Goal: Task Accomplishment & Management: Manage account settings

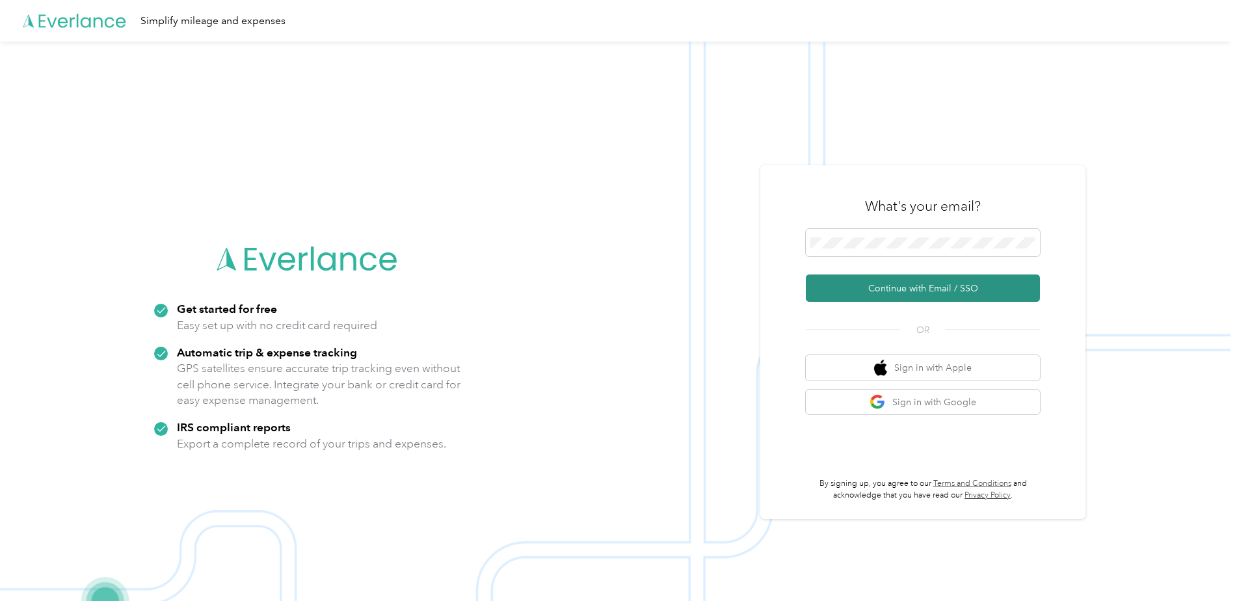
click at [906, 278] on button "Continue with Email / SSO" at bounding box center [923, 287] width 234 height 27
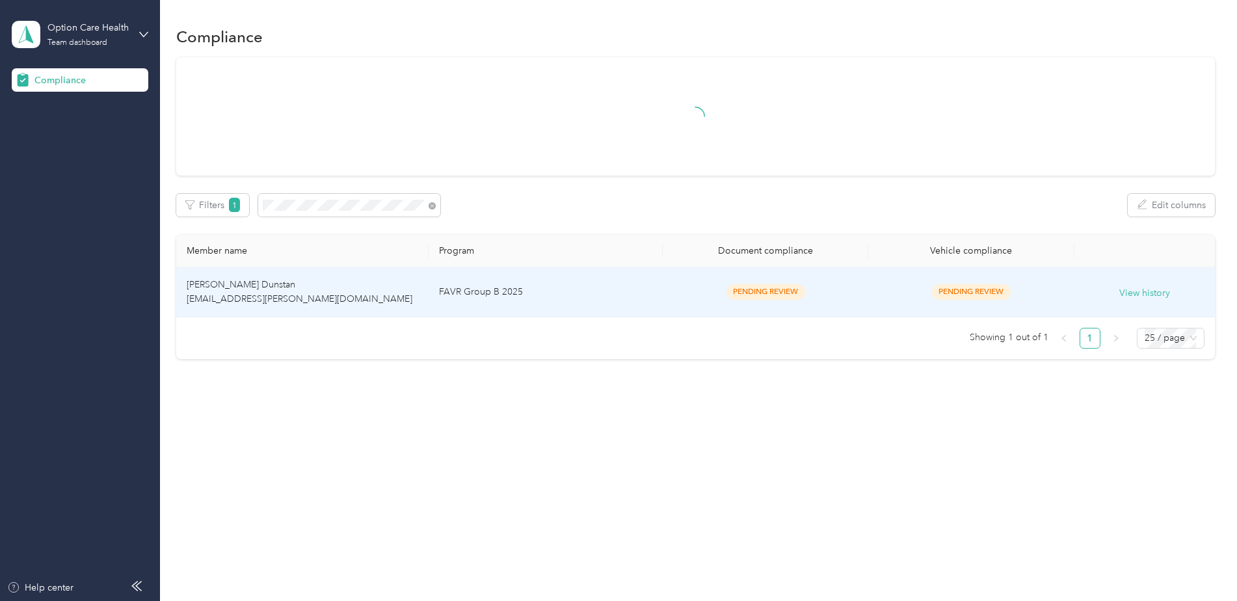
click at [597, 285] on td "FAVR Group B 2025" at bounding box center [546, 292] width 234 height 50
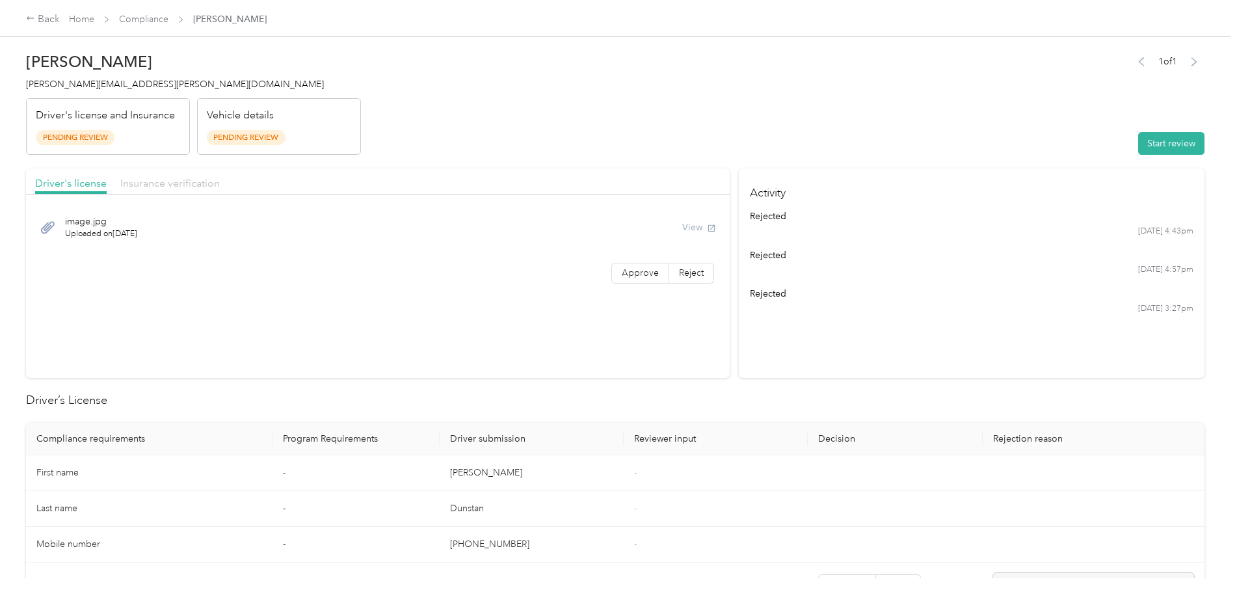
click at [159, 187] on span "Insurance verification" at bounding box center [169, 183] width 99 height 12
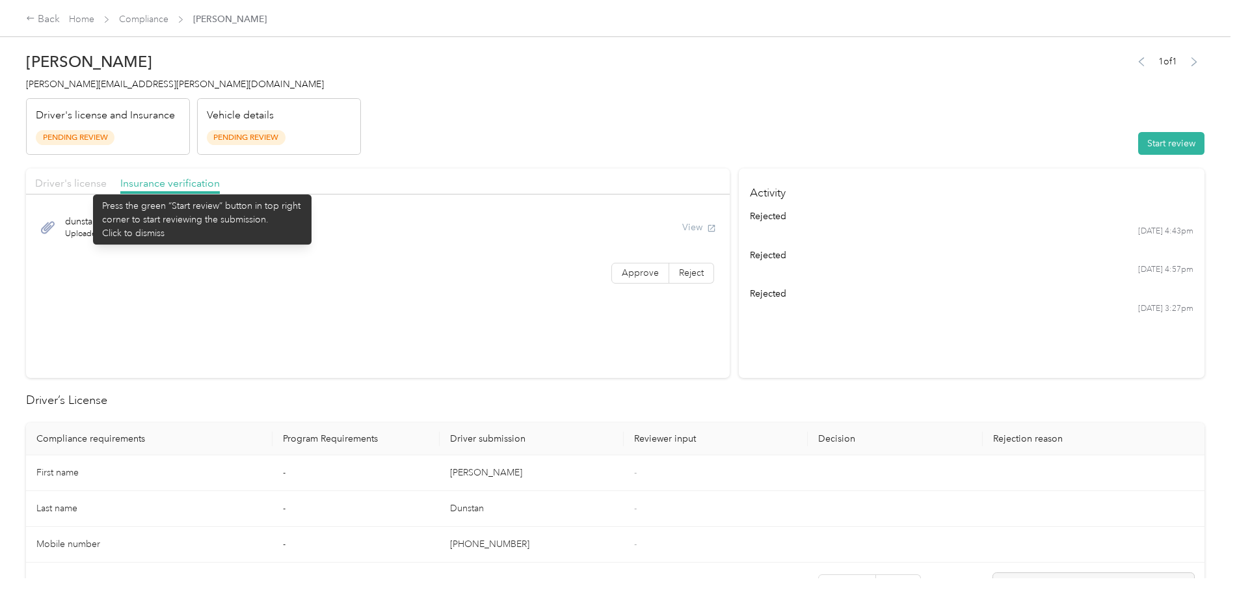
click at [86, 188] on span "Driver's license" at bounding box center [71, 183] width 72 height 12
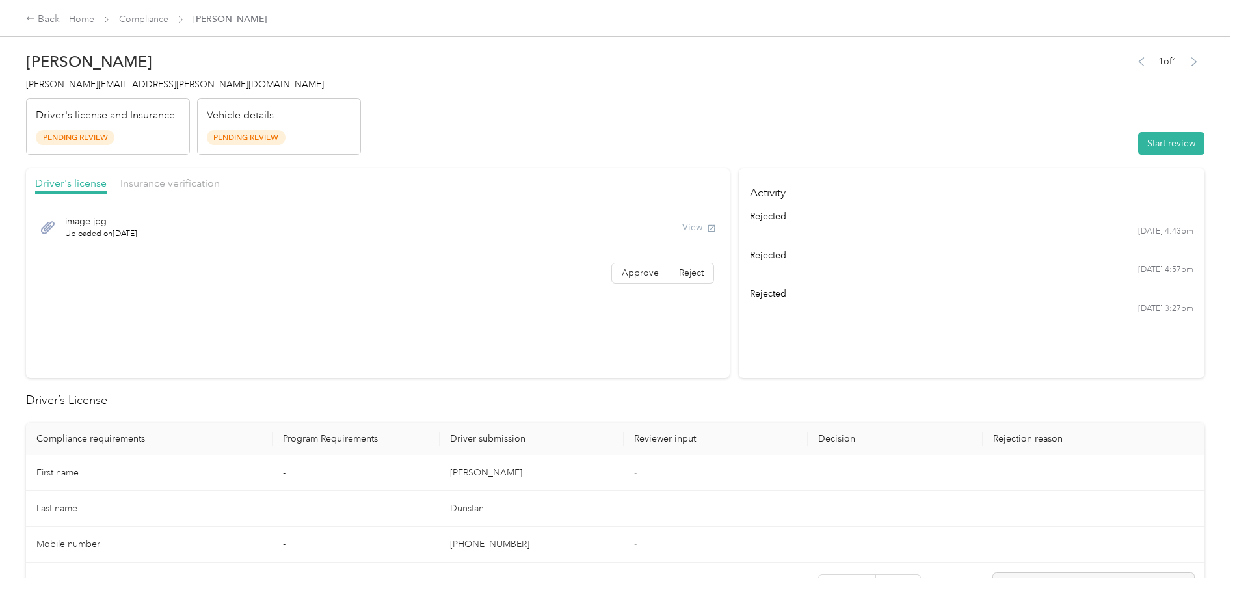
click at [166, 190] on div "Insurance verification" at bounding box center [169, 184] width 99 height 16
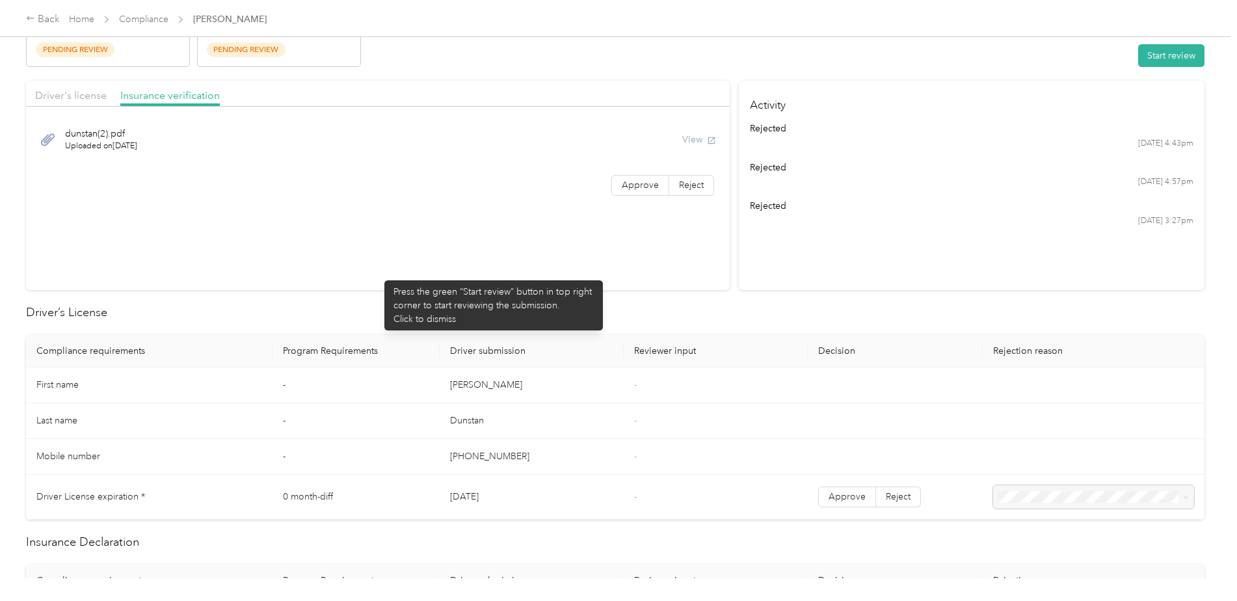
scroll to position [65, 0]
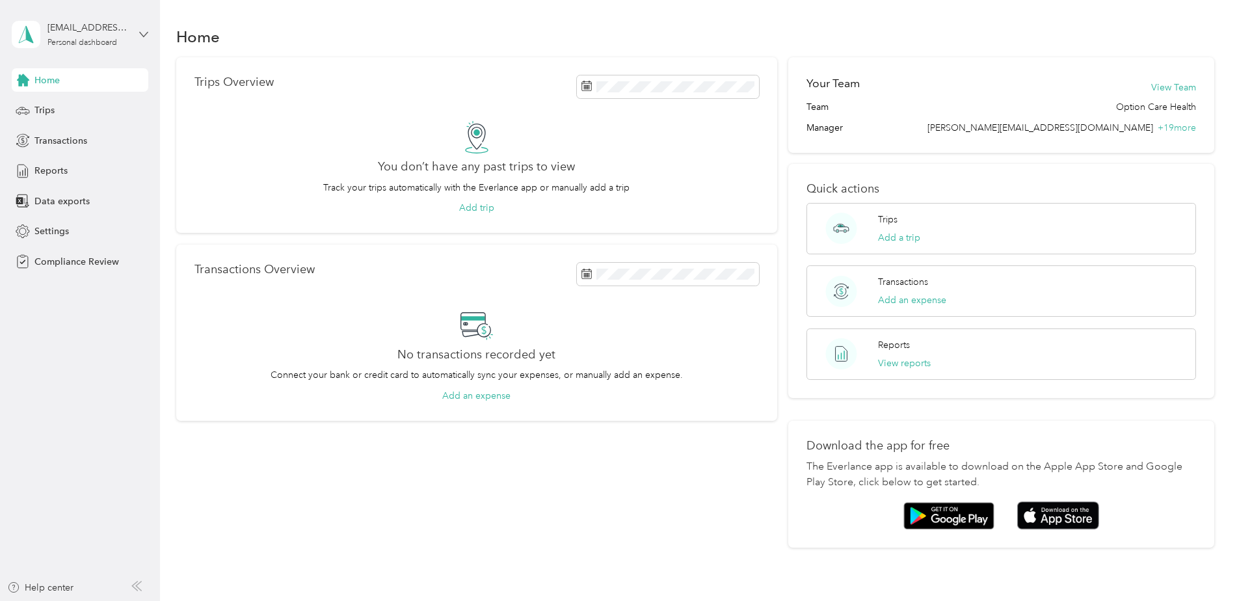
click at [144, 36] on icon at bounding box center [144, 34] width 8 height 5
click at [84, 135] on div "Log out" at bounding box center [149, 136] width 256 height 23
